Goal: Task Accomplishment & Management: Manage account settings

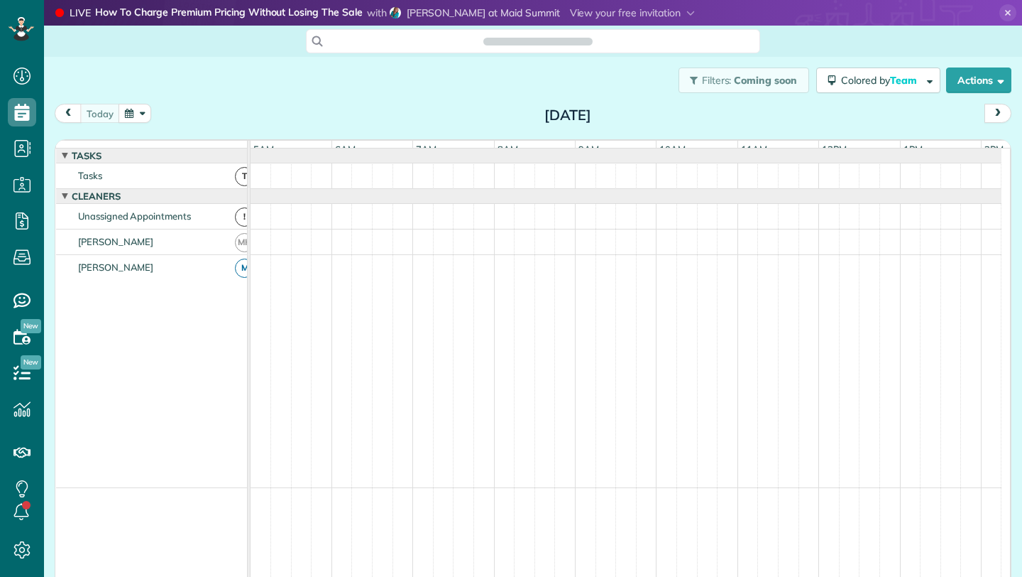
scroll to position [0, 82]
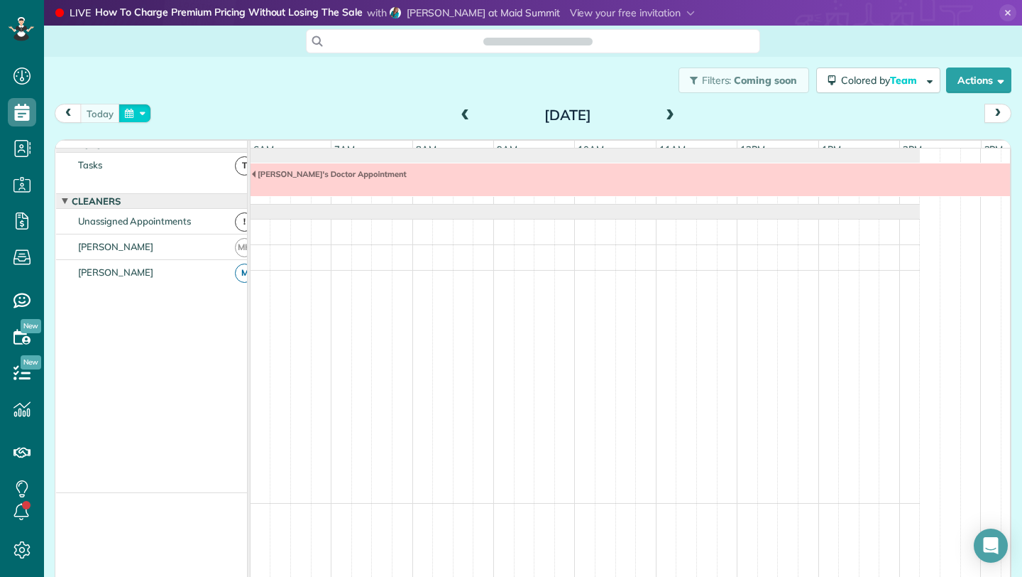
click at [131, 117] on button "button" at bounding box center [135, 113] width 33 height 19
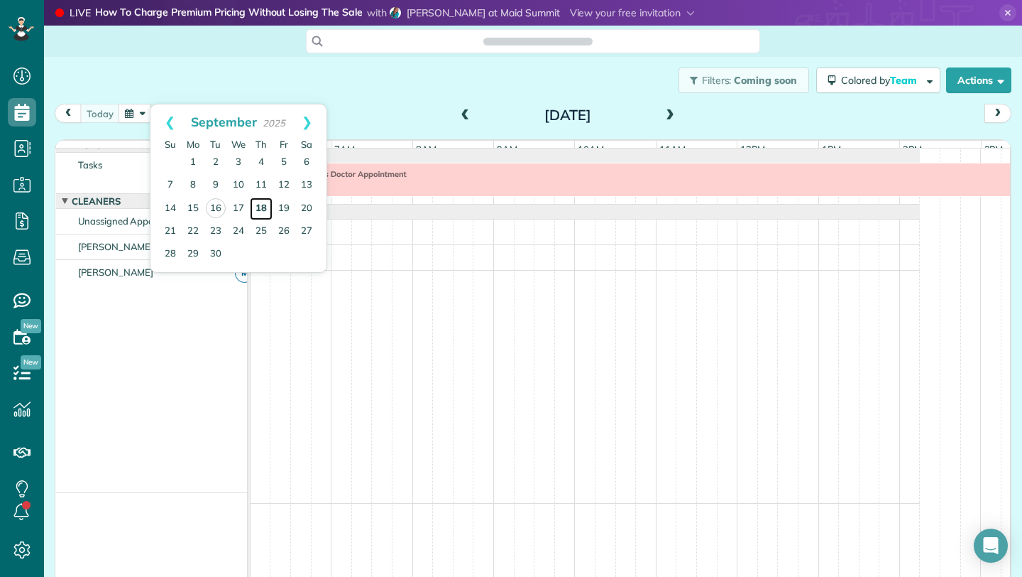
click at [264, 207] on link "18" at bounding box center [261, 208] width 23 height 23
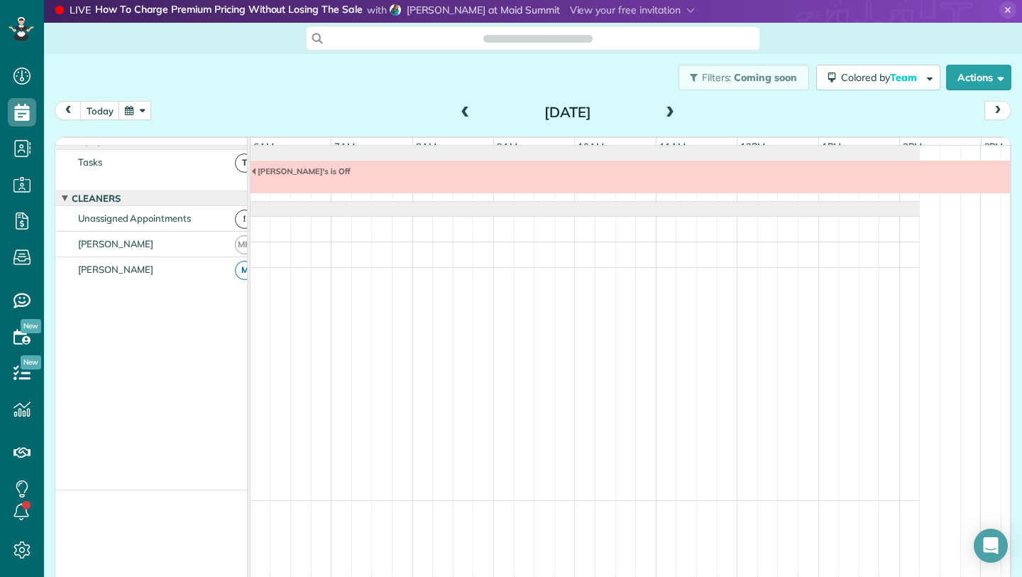
scroll to position [0, 0]
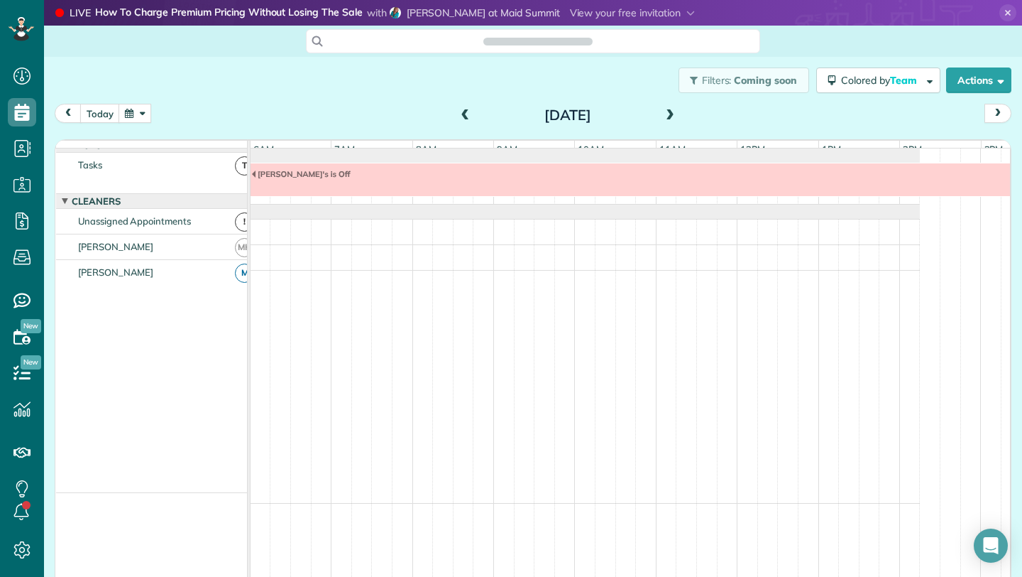
click at [667, 115] on span at bounding box center [670, 115] width 16 height 13
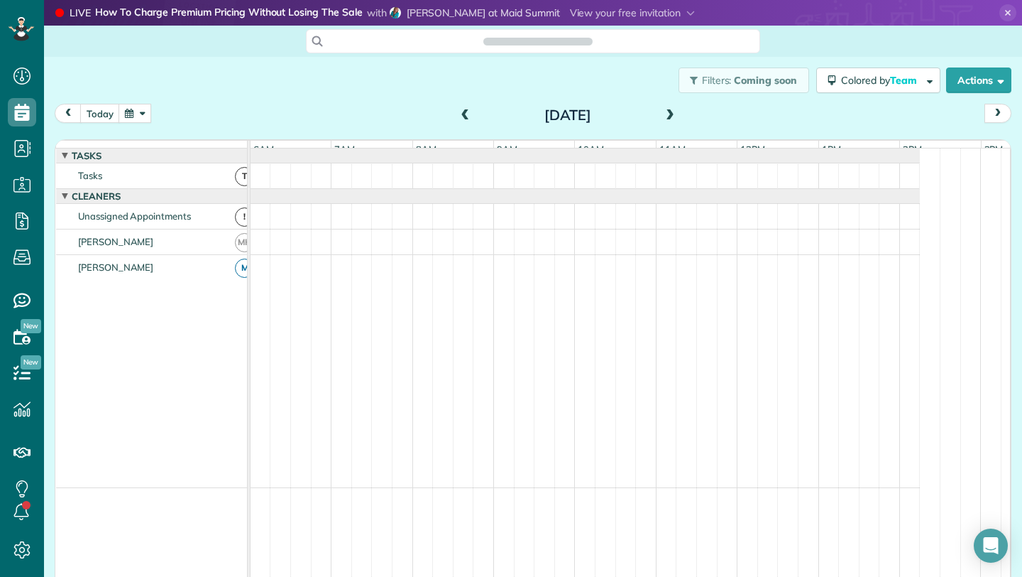
scroll to position [11, 0]
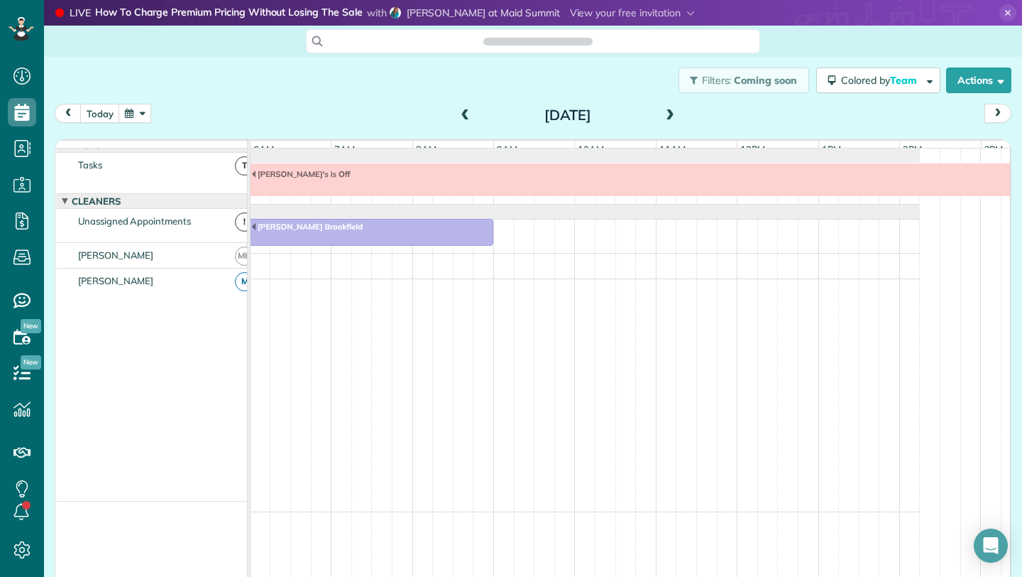
click at [665, 114] on span at bounding box center [670, 115] width 16 height 13
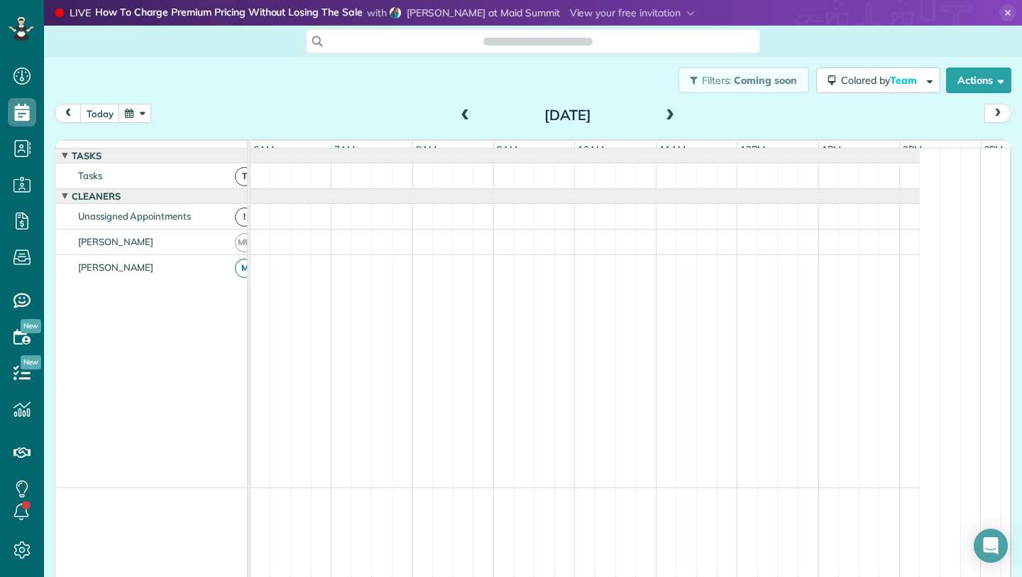
click at [665, 114] on span at bounding box center [670, 115] width 16 height 13
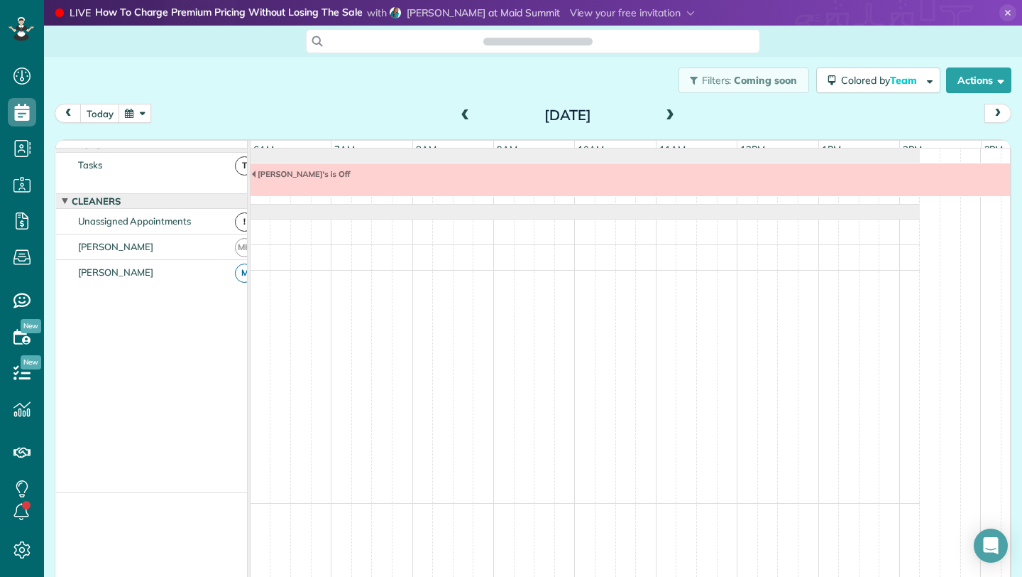
click at [665, 114] on span at bounding box center [670, 115] width 16 height 13
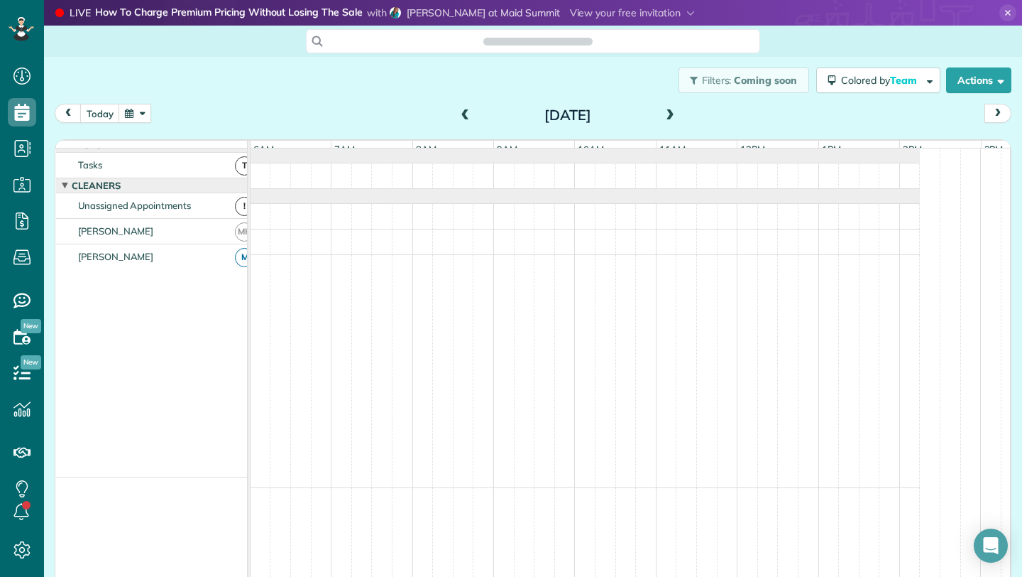
scroll to position [0, 0]
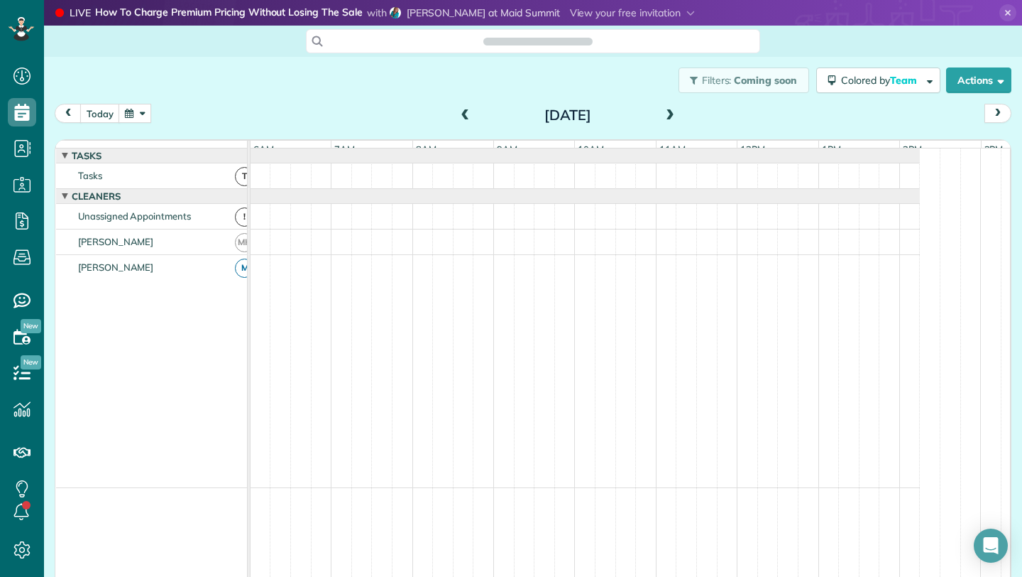
click at [131, 112] on button "button" at bounding box center [135, 113] width 33 height 19
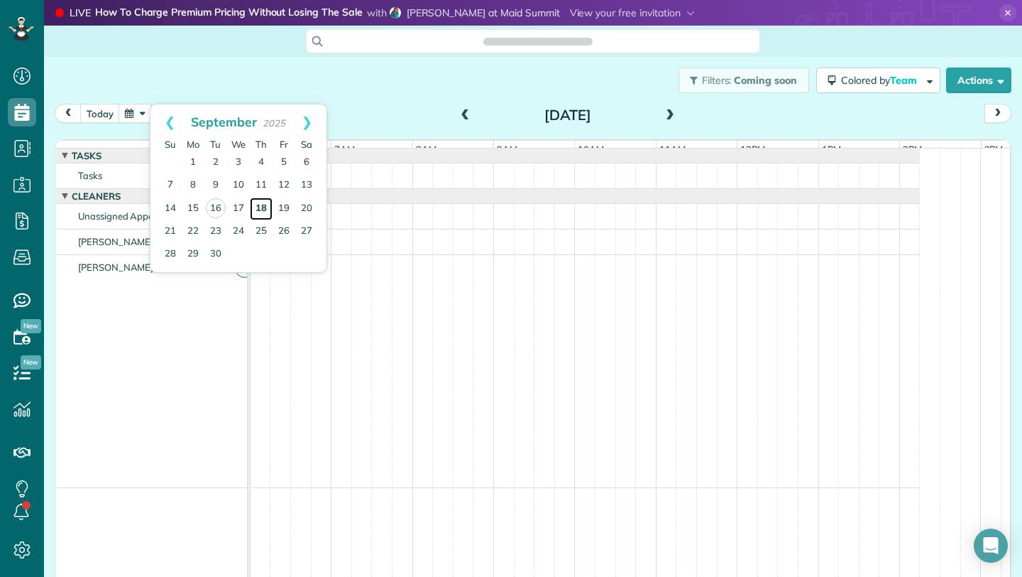
click at [265, 212] on link "18" at bounding box center [261, 208] width 23 height 23
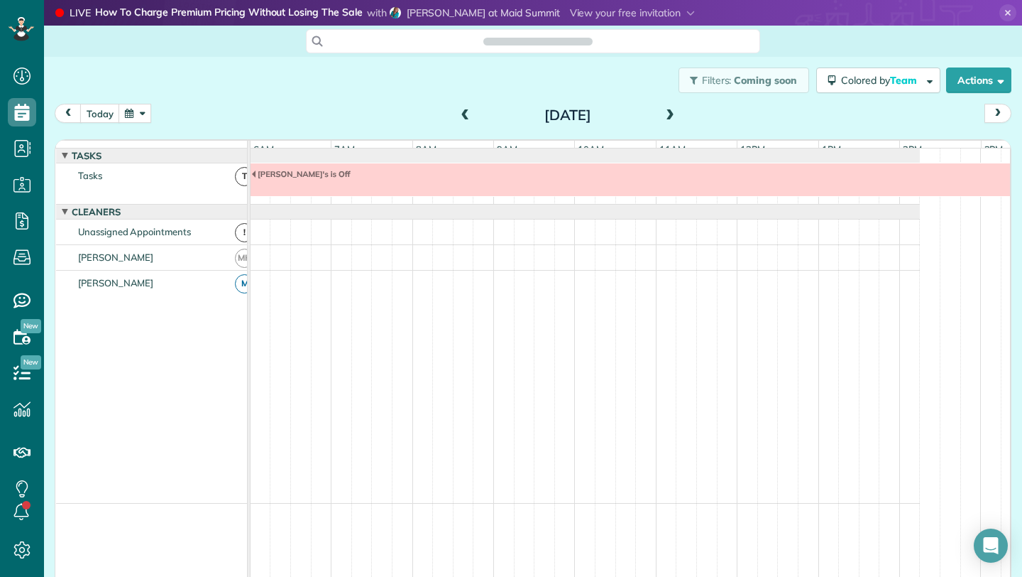
scroll to position [11, 0]
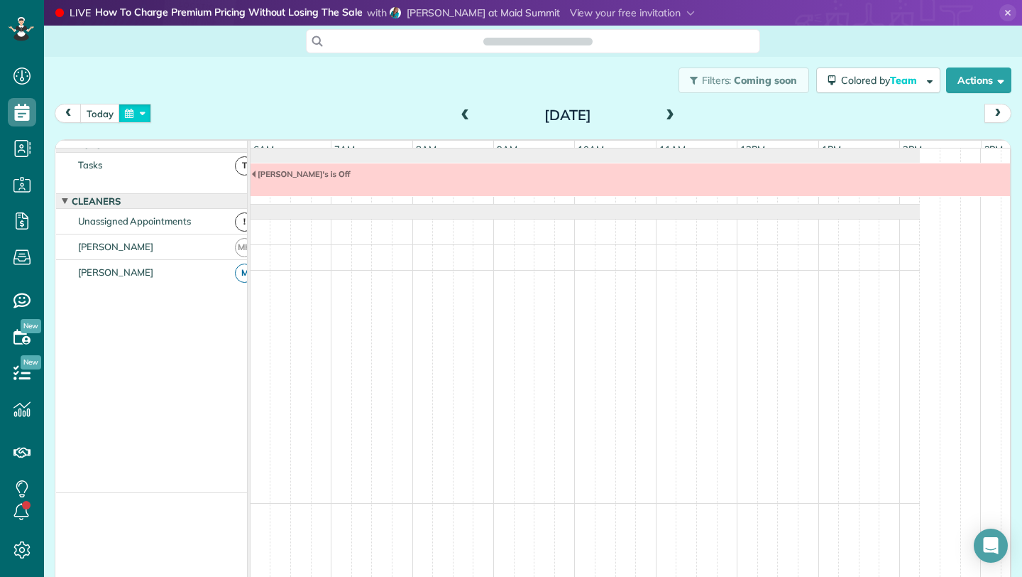
click at [129, 111] on button "button" at bounding box center [135, 113] width 33 height 19
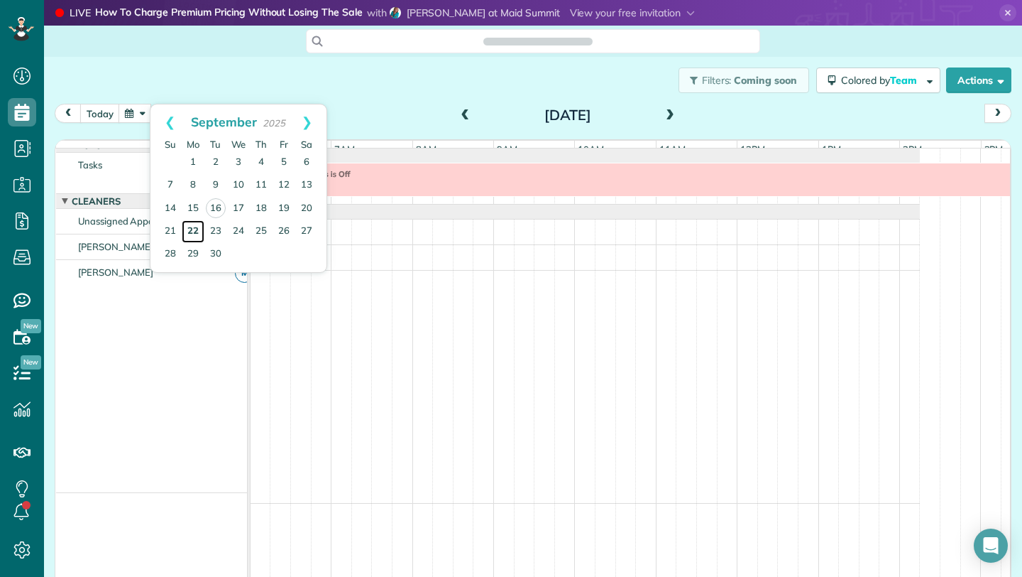
click at [195, 227] on link "22" at bounding box center [193, 231] width 23 height 23
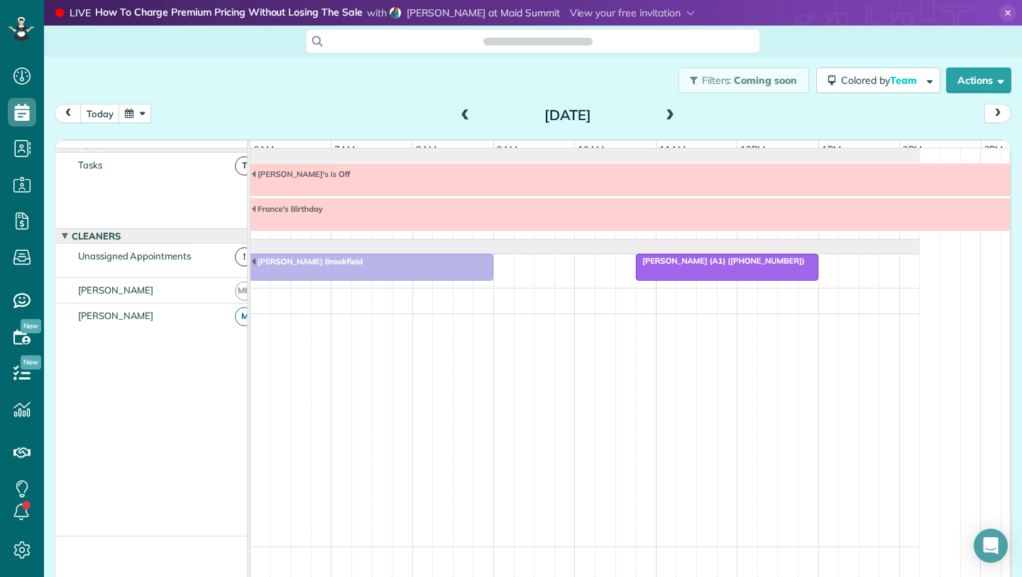
click at [699, 278] on div at bounding box center [727, 267] width 180 height 26
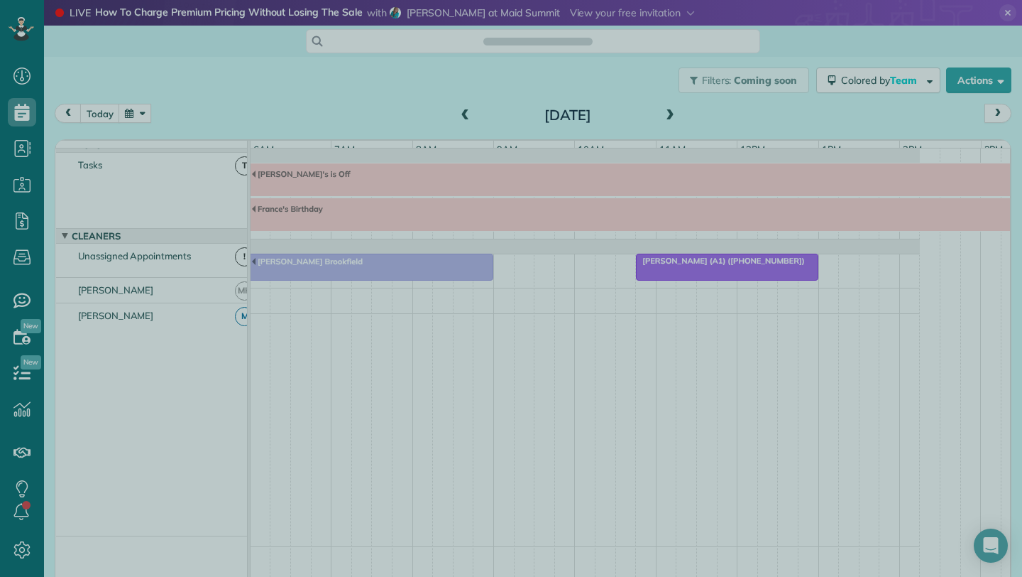
click at [912, 275] on div at bounding box center [511, 288] width 1022 height 577
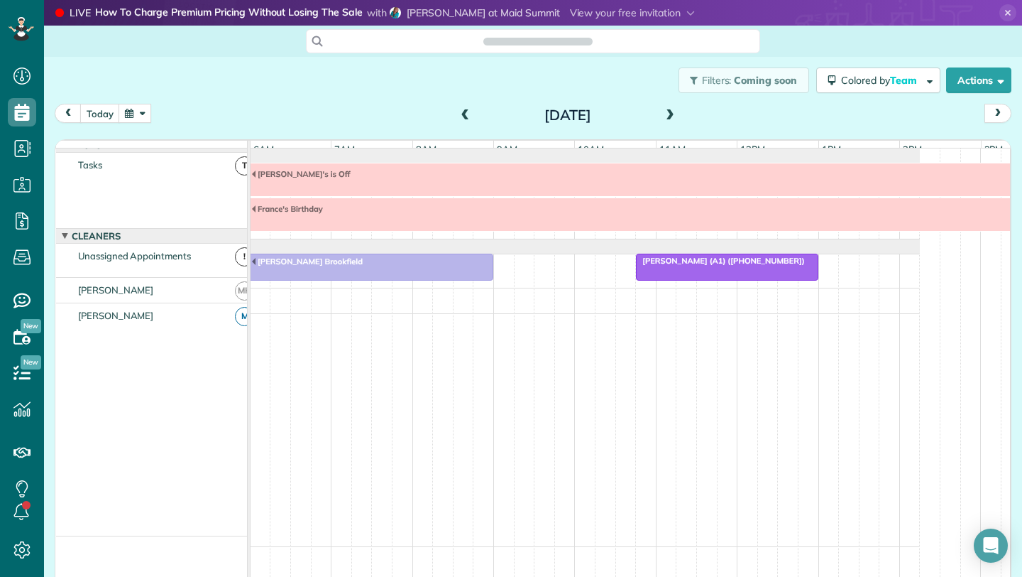
click at [701, 266] on span "[PERSON_NAME] (A1) ([PHONE_NUMBER])" at bounding box center [720, 261] width 170 height 10
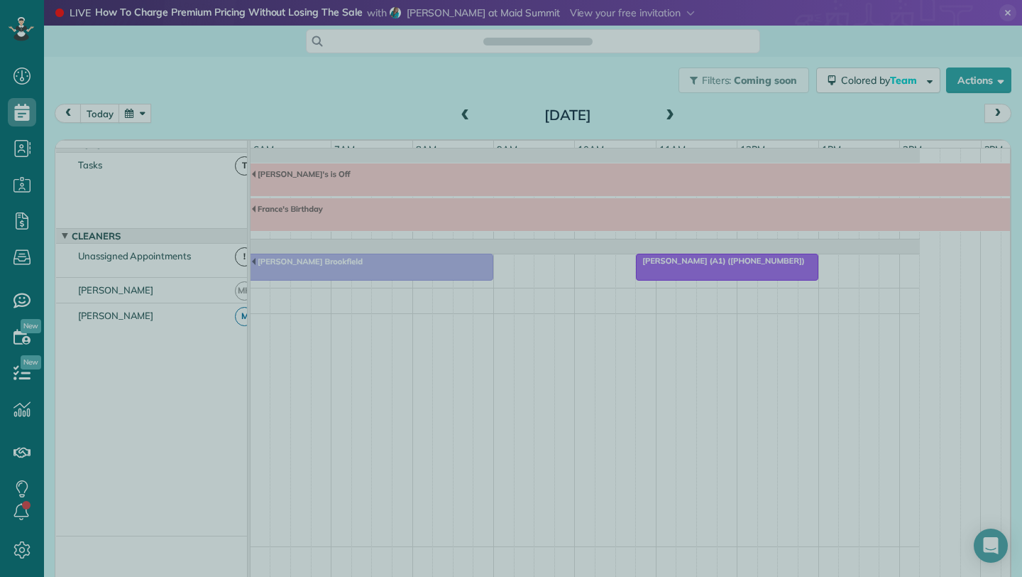
click at [720, 280] on div at bounding box center [511, 288] width 1022 height 577
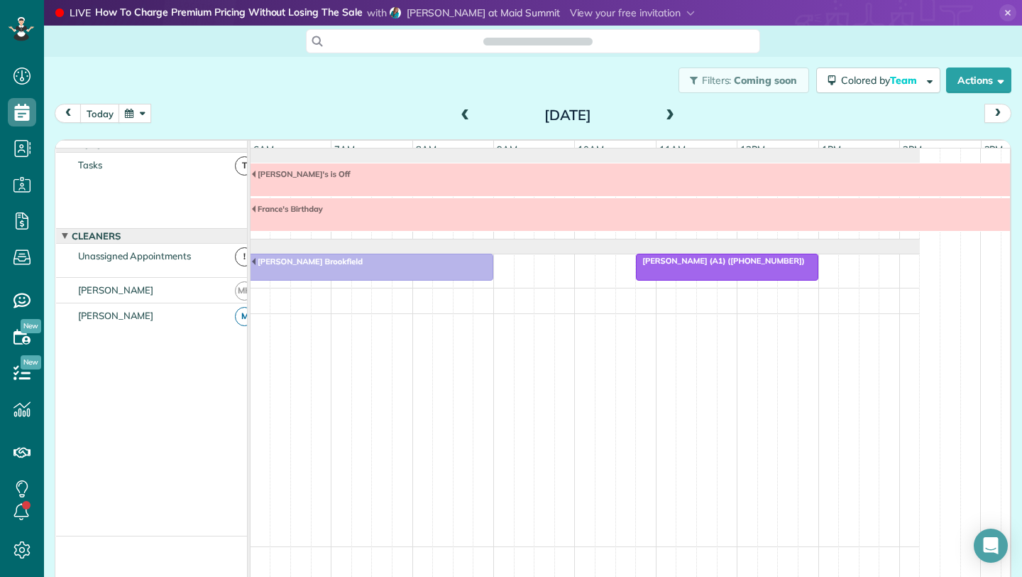
click at [754, 266] on span "[PERSON_NAME] (A1) ([PHONE_NUMBER])" at bounding box center [720, 261] width 170 height 10
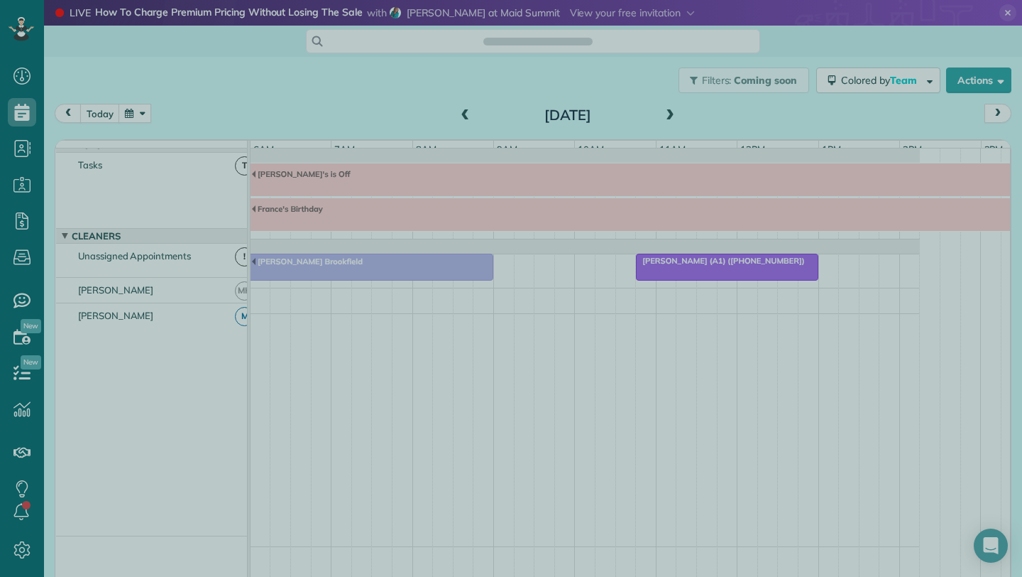
click at [797, 415] on div at bounding box center [511, 288] width 1022 height 577
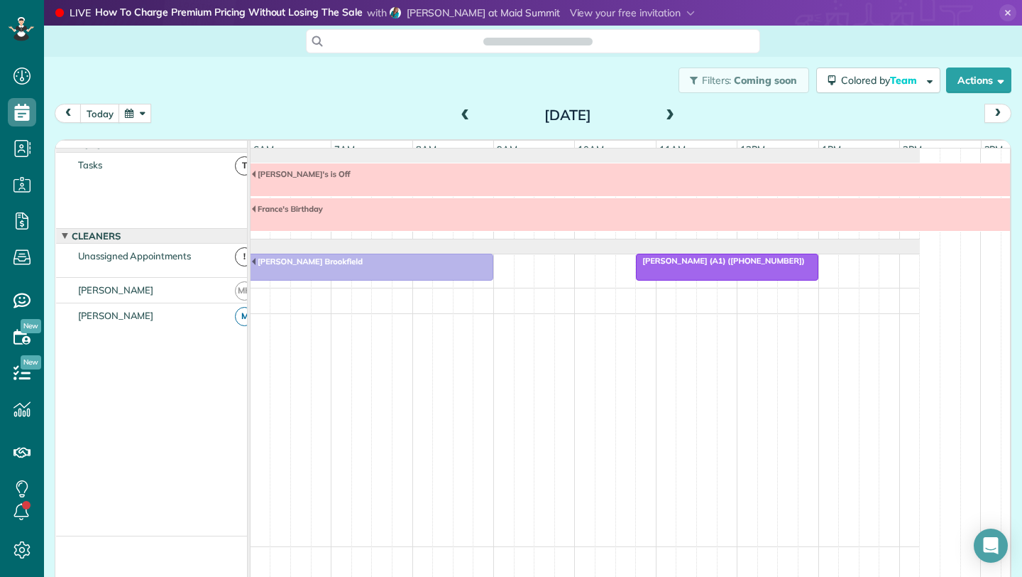
click at [714, 276] on div at bounding box center [727, 267] width 180 height 26
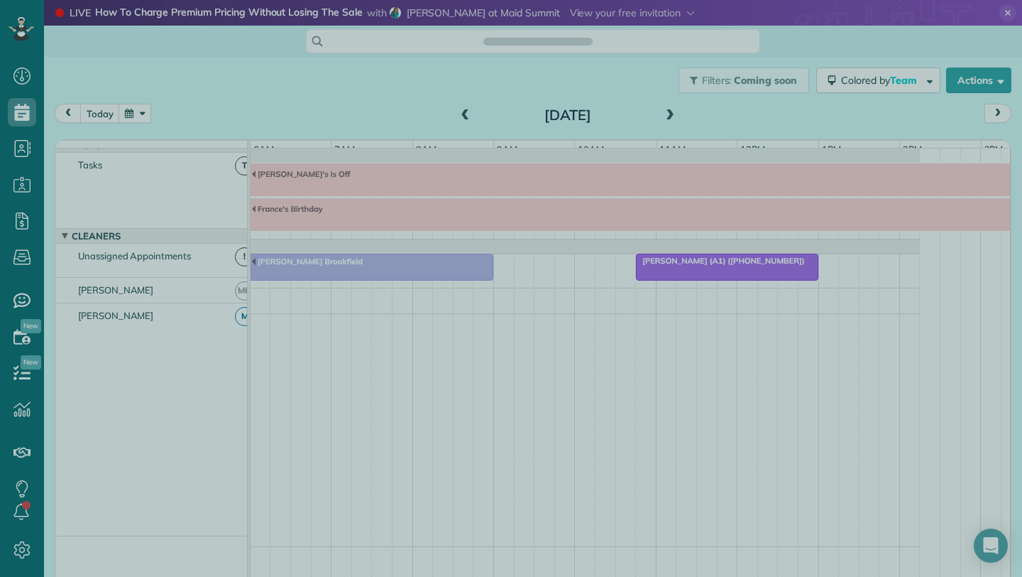
click at [856, 453] on div at bounding box center [511, 288] width 1022 height 577
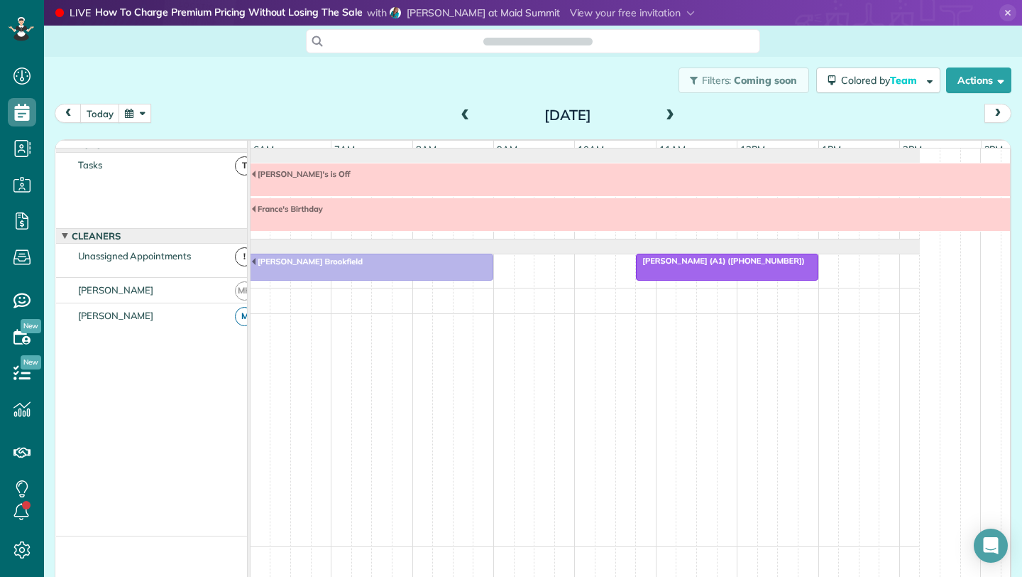
click at [745, 276] on div at bounding box center [727, 267] width 180 height 26
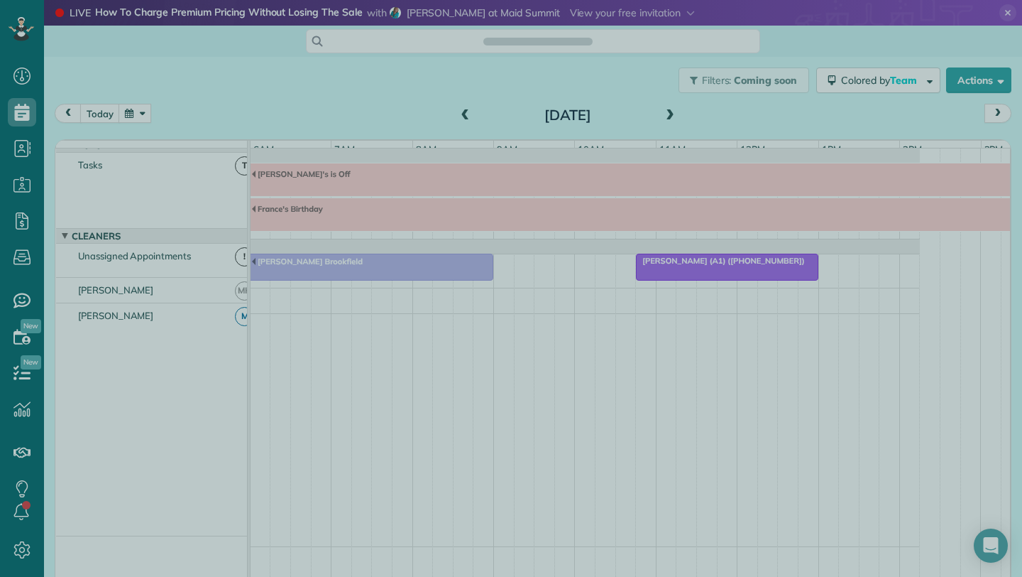
click at [356, 44] on div at bounding box center [511, 288] width 1022 height 577
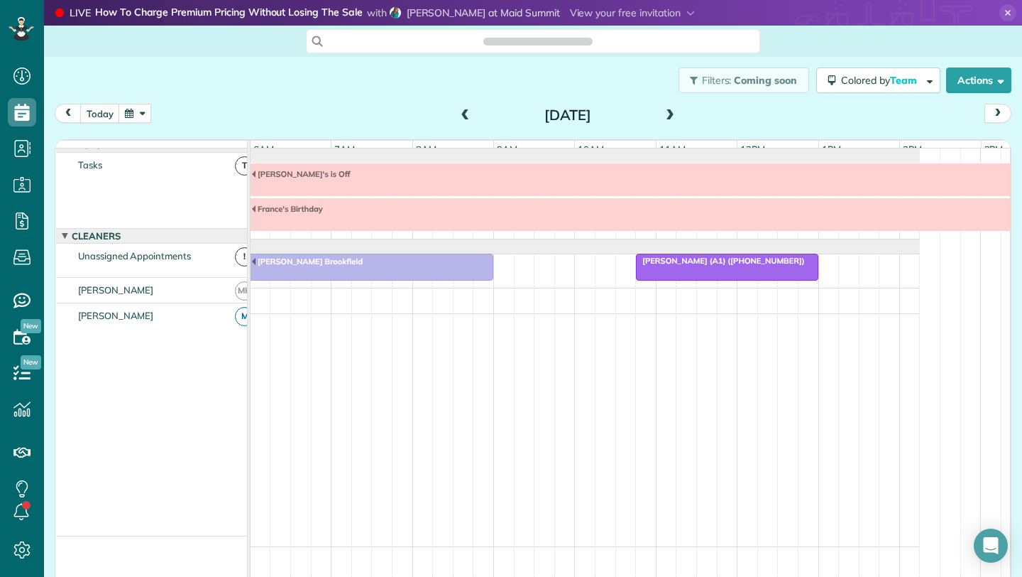
click at [461, 106] on span at bounding box center [466, 115] width 16 height 21
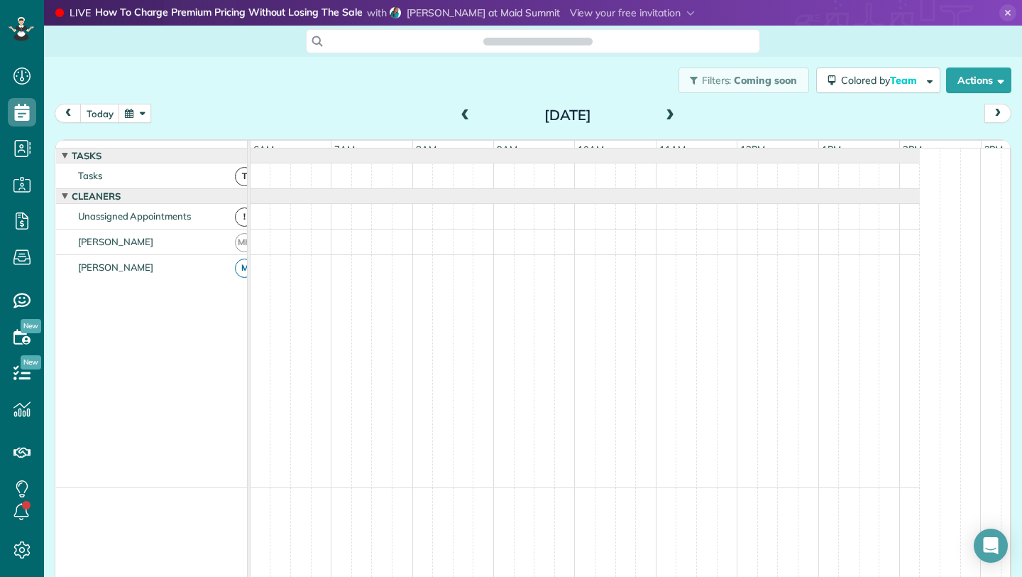
scroll to position [11, 0]
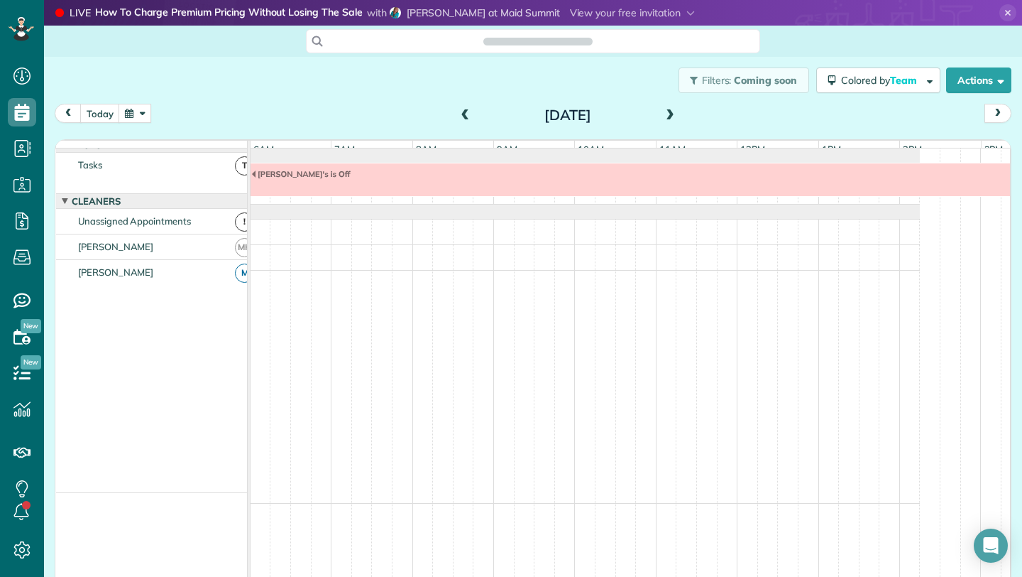
click at [665, 108] on span at bounding box center [670, 115] width 16 height 21
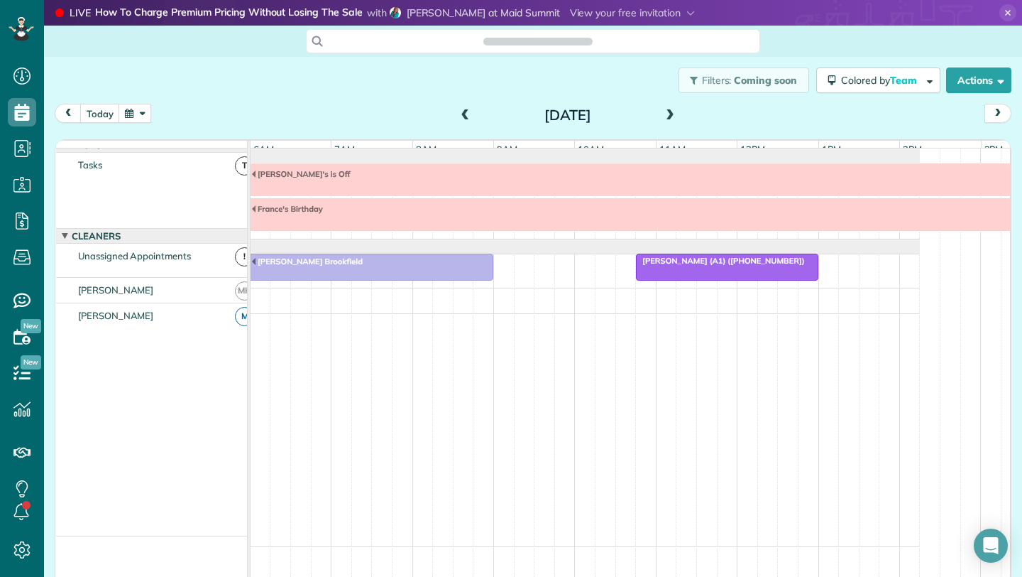
click at [718, 266] on span "[PERSON_NAME] (A1) ([PHONE_NUMBER])" at bounding box center [720, 261] width 170 height 10
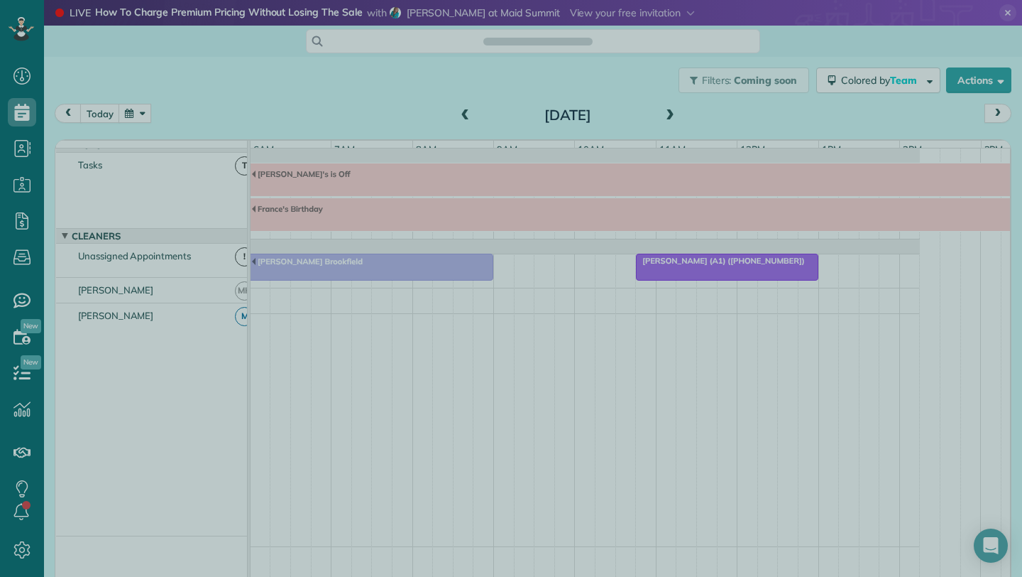
click at [787, 278] on div at bounding box center [511, 288] width 1022 height 577
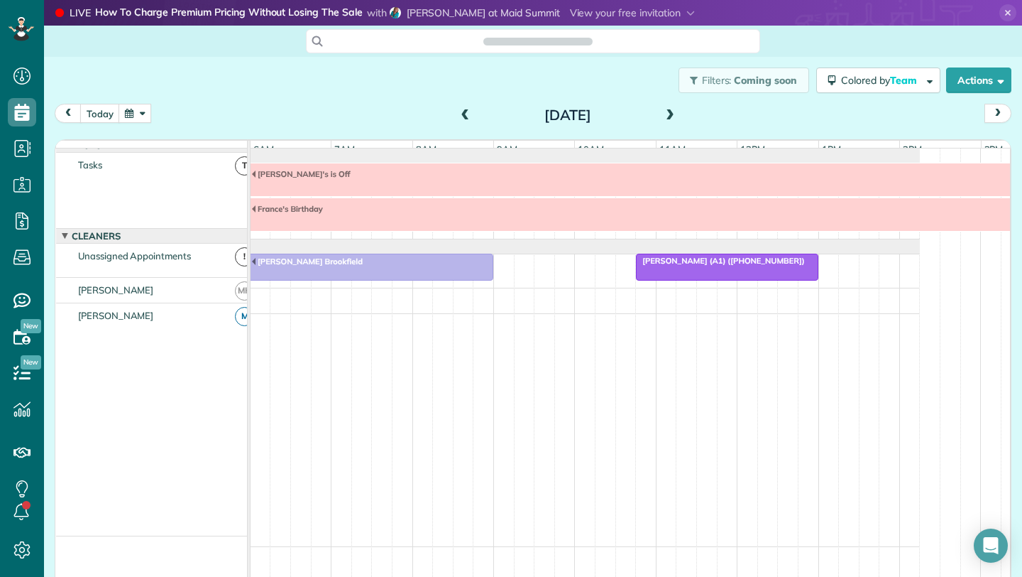
click at [721, 266] on span "[PERSON_NAME] (A1) ([PHONE_NUMBER])" at bounding box center [720, 261] width 170 height 10
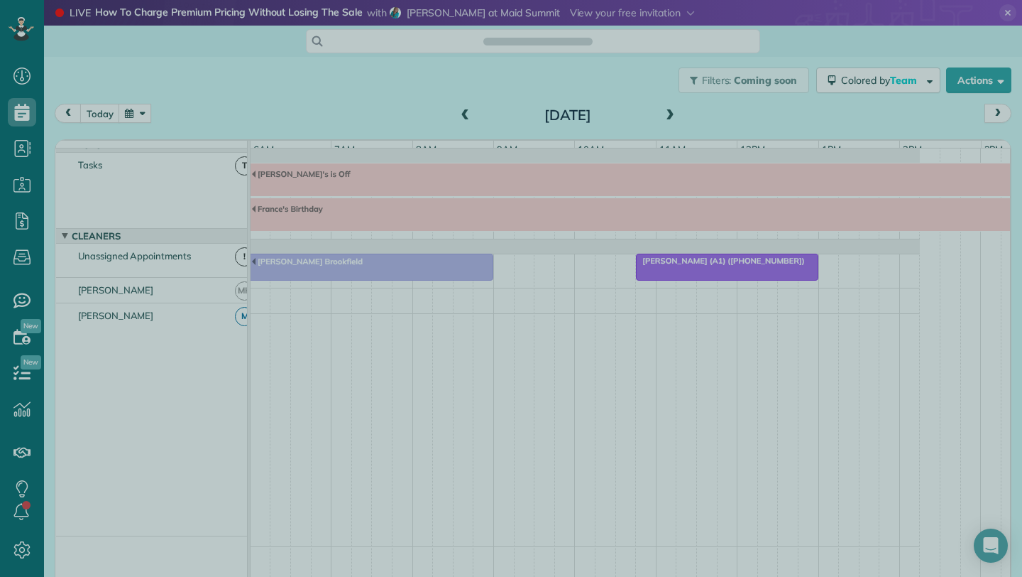
click at [456, 118] on div at bounding box center [511, 288] width 1022 height 577
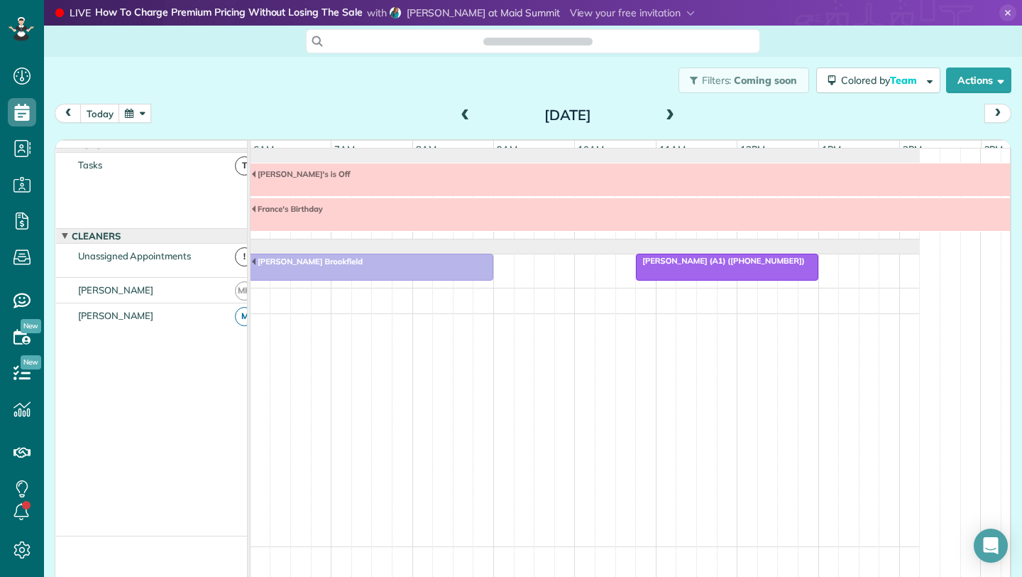
click at [462, 116] on span at bounding box center [466, 115] width 16 height 13
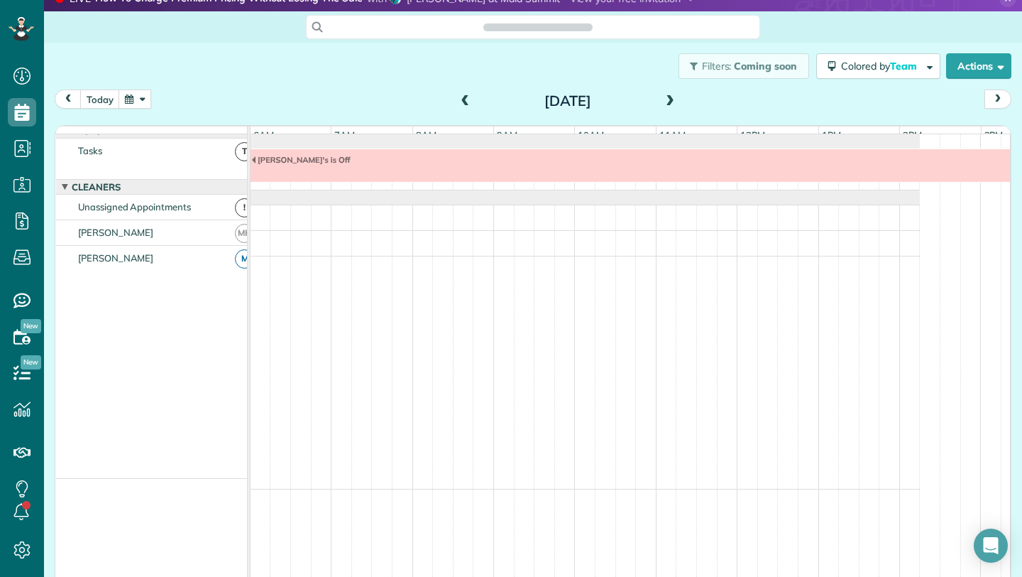
scroll to position [49, 0]
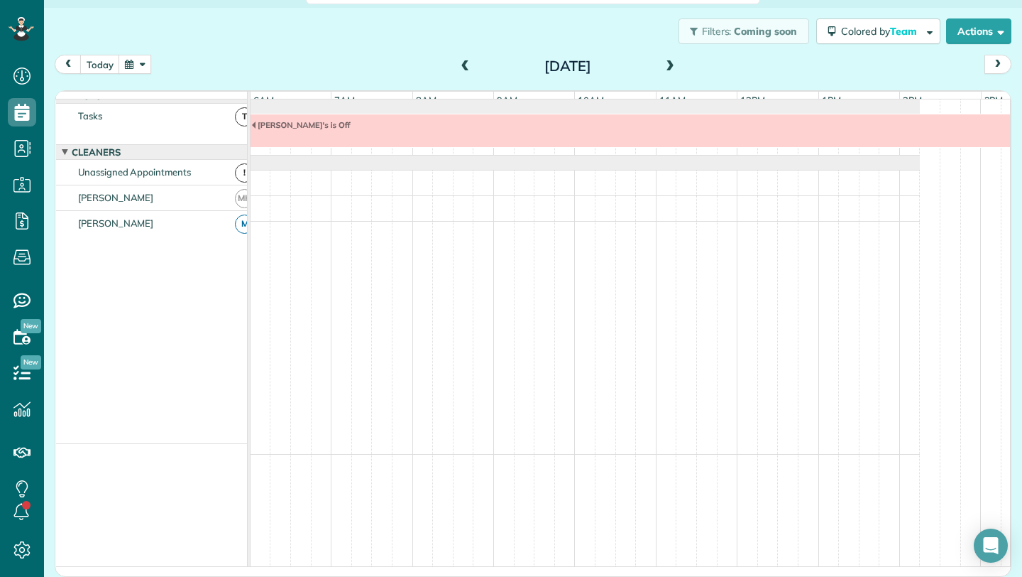
click at [458, 67] on span at bounding box center [466, 66] width 16 height 13
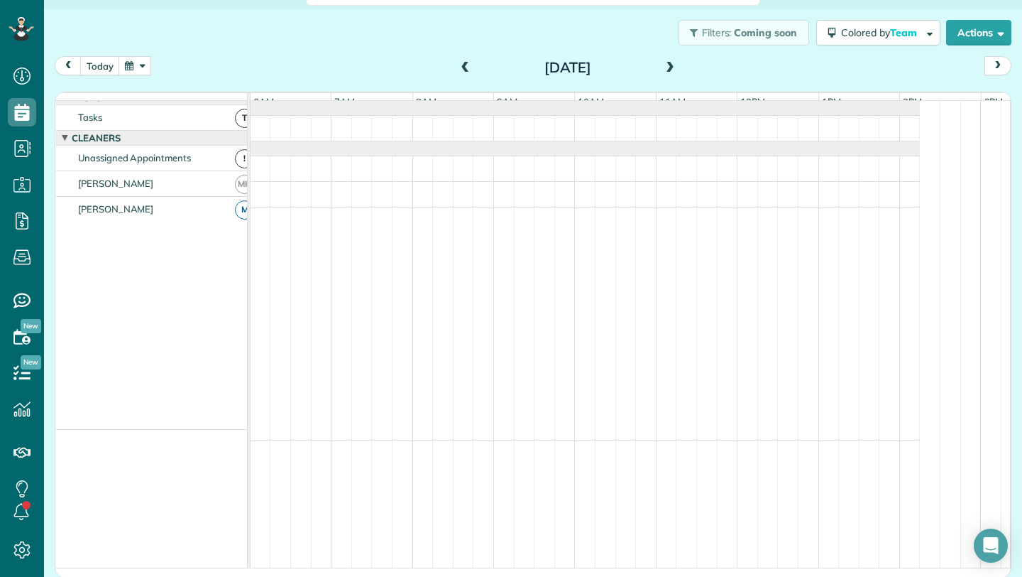
scroll to position [0, 0]
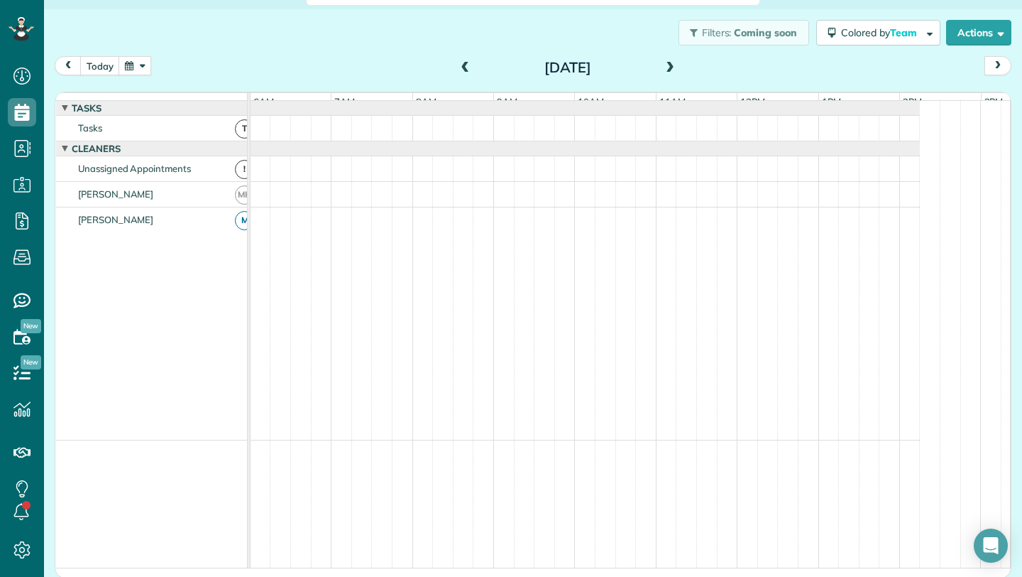
click at [458, 67] on span at bounding box center [466, 68] width 16 height 13
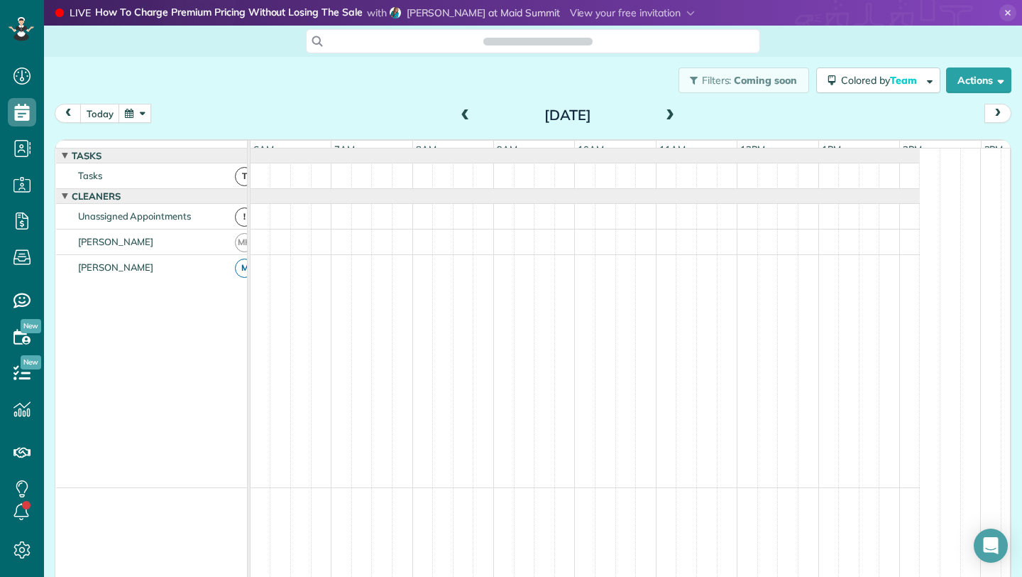
click at [664, 115] on span at bounding box center [670, 115] width 16 height 13
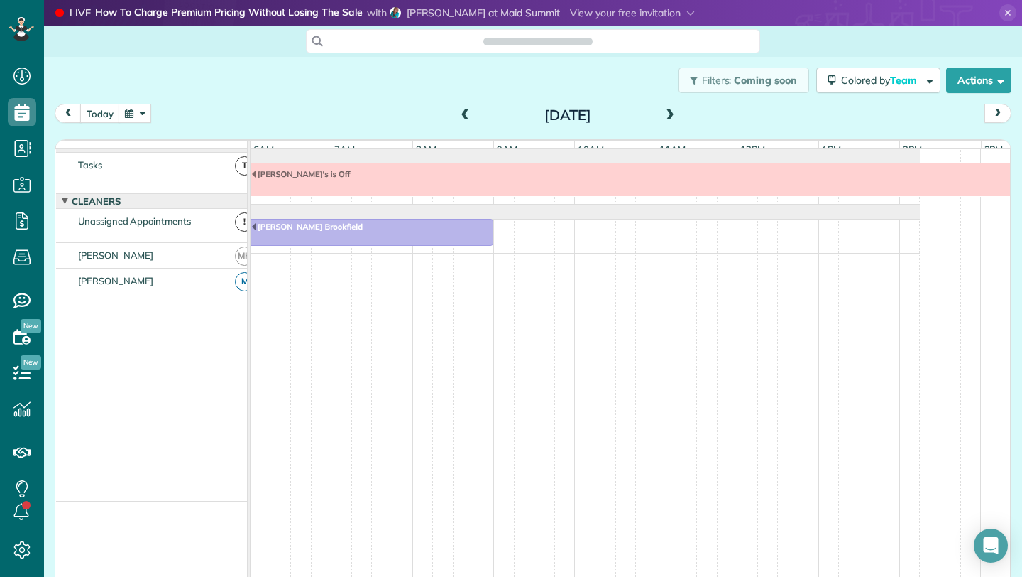
click at [664, 115] on span at bounding box center [670, 115] width 16 height 13
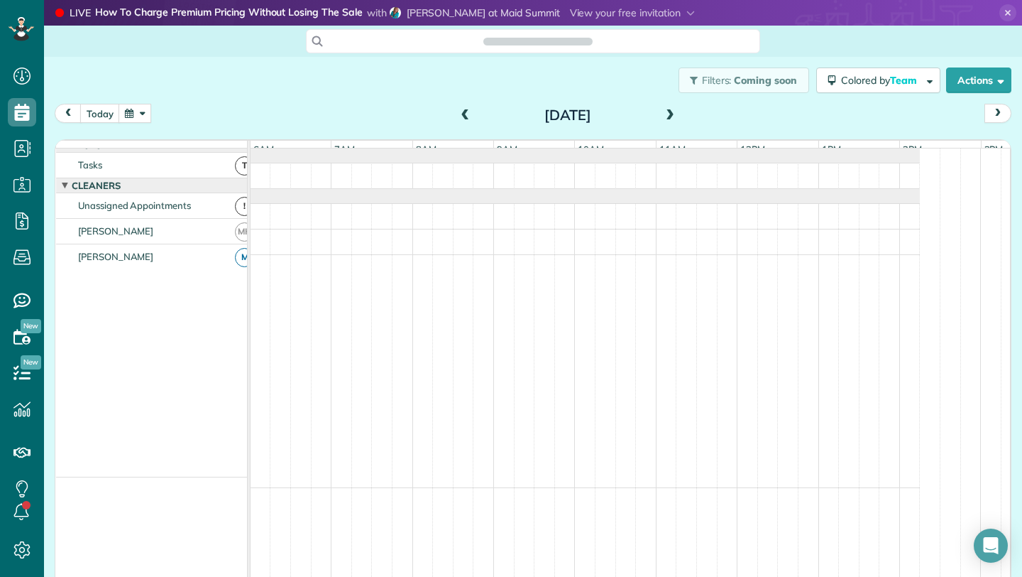
scroll to position [11, 0]
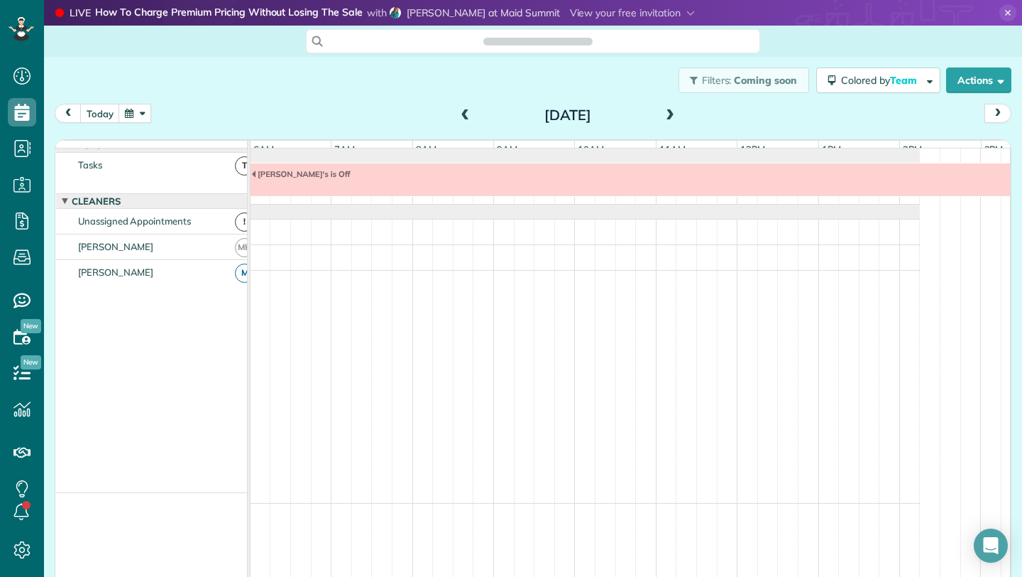
click at [664, 115] on span at bounding box center [670, 115] width 16 height 13
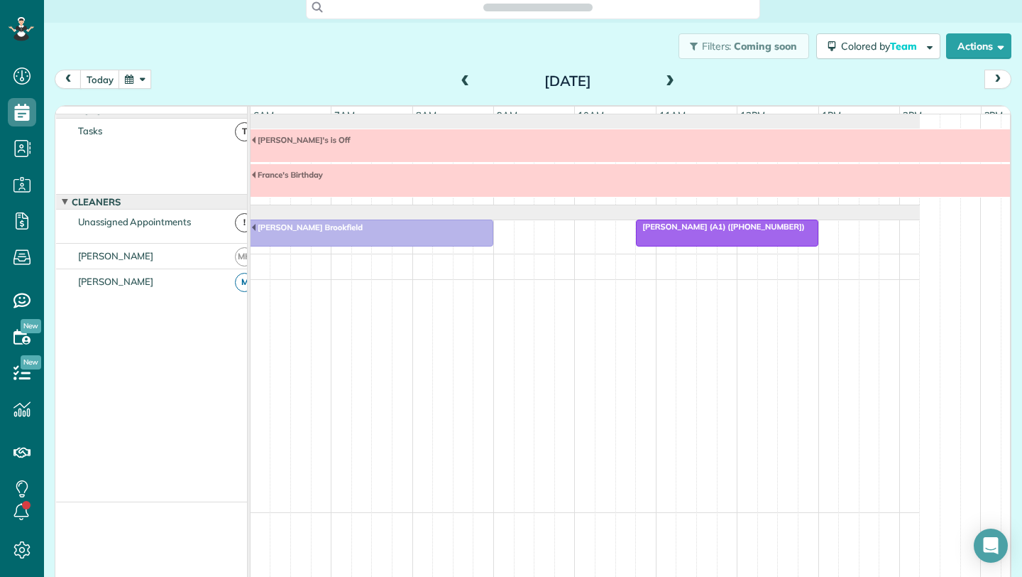
scroll to position [49, 0]
